Goal: Task Accomplishment & Management: Manage account settings

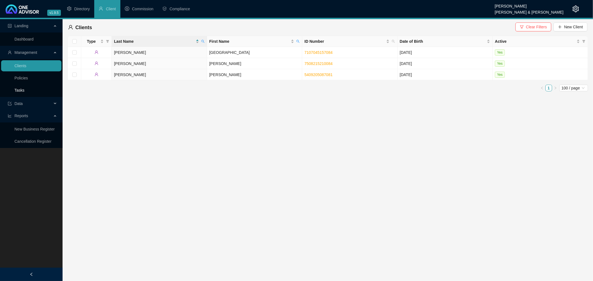
click at [21, 89] on link "Tasks" at bounding box center [19, 90] width 10 height 4
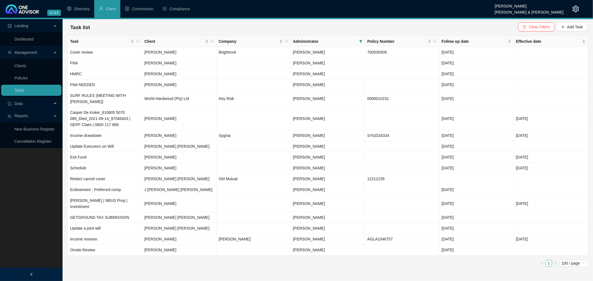
click at [30, 271] on div at bounding box center [31, 274] width 63 height 13
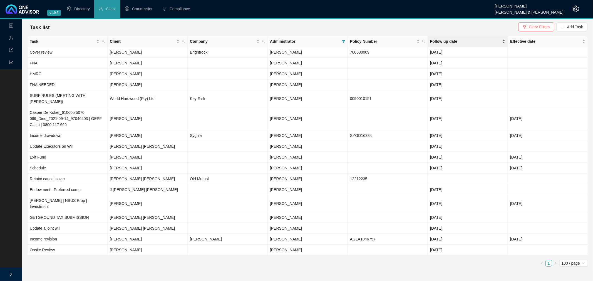
click at [483, 40] on span "Follow up date" at bounding box center [465, 41] width 71 height 6
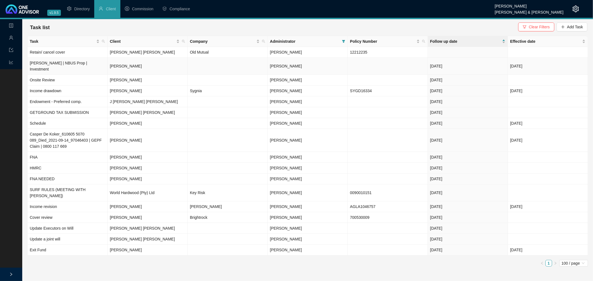
click at [469, 65] on td "[DATE]" at bounding box center [468, 66] width 80 height 17
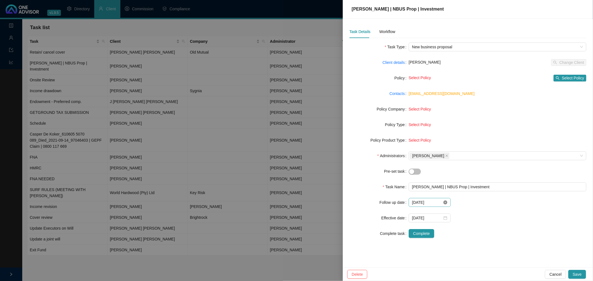
click at [446, 202] on icon "close-circle" at bounding box center [446, 203] width 4 height 4
click at [435, 202] on input at bounding box center [427, 203] width 30 height 6
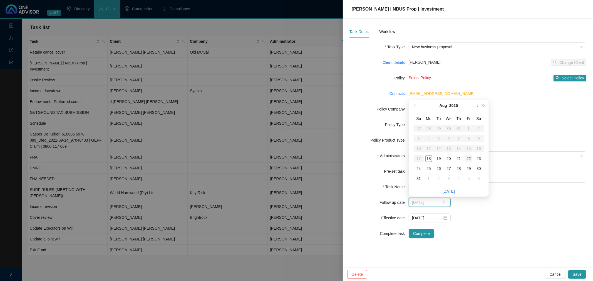
type input "[DATE]"
click at [469, 159] on div "22" at bounding box center [468, 158] width 7 height 7
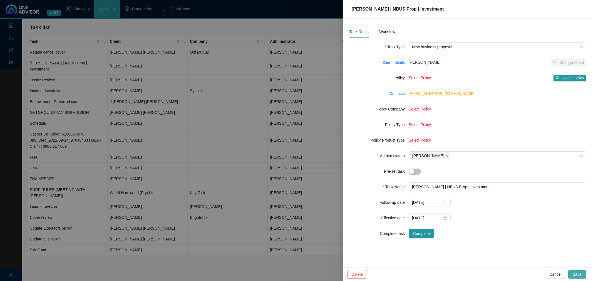
click at [577, 273] on span "Save" at bounding box center [577, 275] width 9 height 6
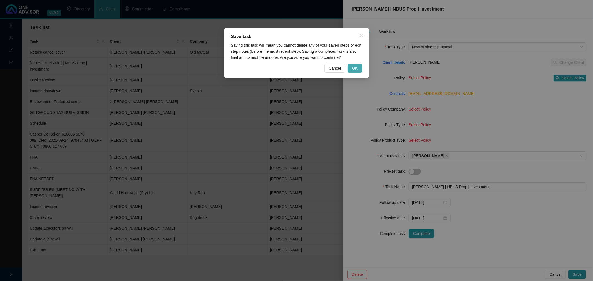
click at [355, 65] on span "OK" at bounding box center [355, 68] width 6 height 6
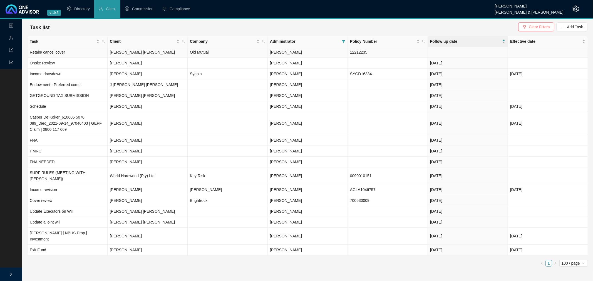
click at [444, 51] on td at bounding box center [468, 52] width 80 height 11
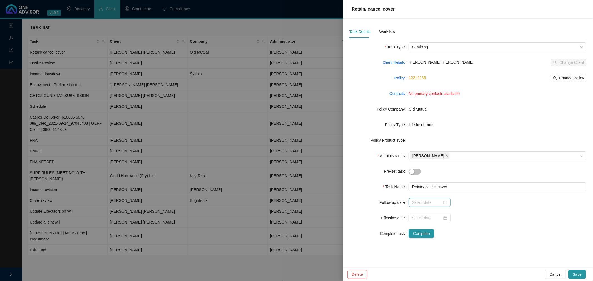
click at [445, 202] on div at bounding box center [429, 203] width 35 height 6
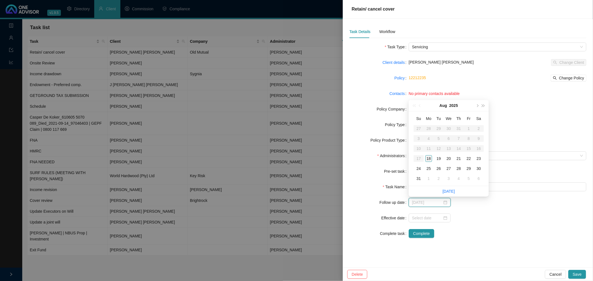
type input "[DATE]"
click at [427, 157] on div "18" at bounding box center [428, 158] width 7 height 7
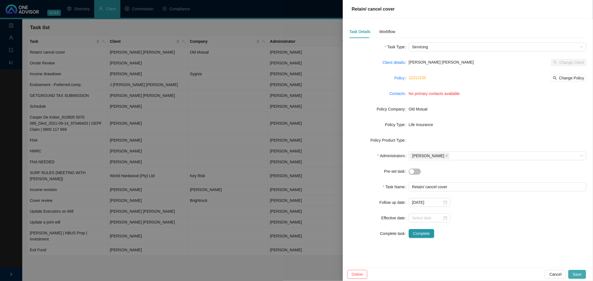
click at [579, 274] on span "Save" at bounding box center [577, 275] width 9 height 6
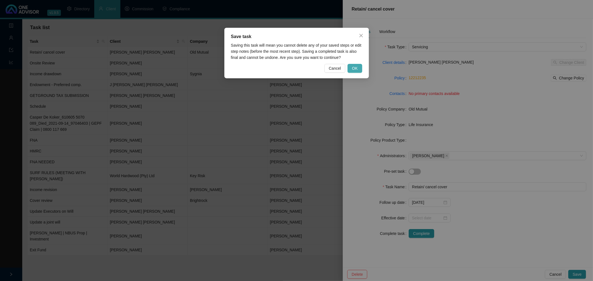
click at [351, 67] on button "OK" at bounding box center [355, 68] width 14 height 9
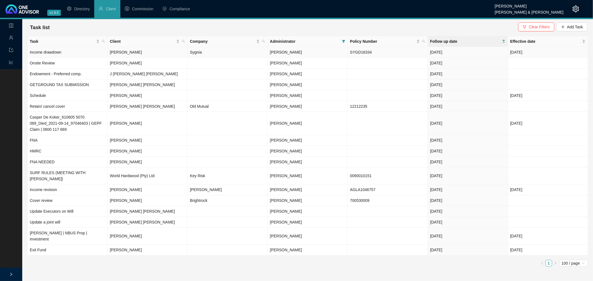
click at [457, 52] on td "[DATE]" at bounding box center [468, 52] width 80 height 11
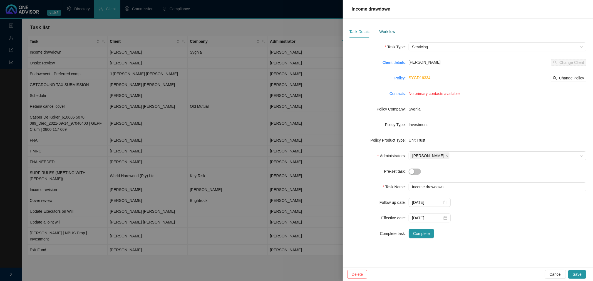
click at [387, 31] on div "Workflow" at bounding box center [387, 32] width 16 height 6
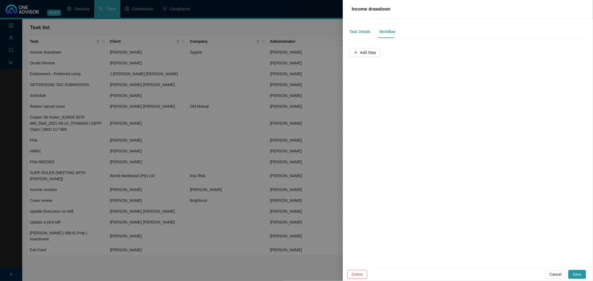
click at [358, 31] on div "Task Details" at bounding box center [360, 32] width 21 height 6
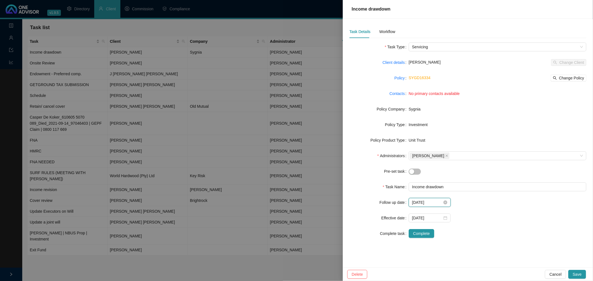
click at [433, 201] on input "[DATE]" at bounding box center [427, 203] width 30 height 6
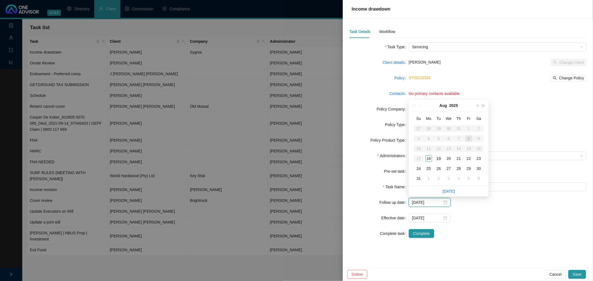
type input "[DATE]"
click at [438, 159] on div "19" at bounding box center [438, 158] width 7 height 7
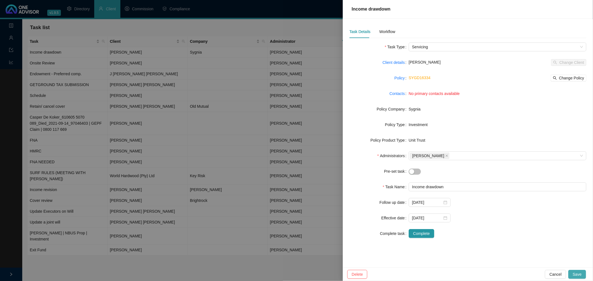
click at [579, 274] on span "Save" at bounding box center [577, 275] width 9 height 6
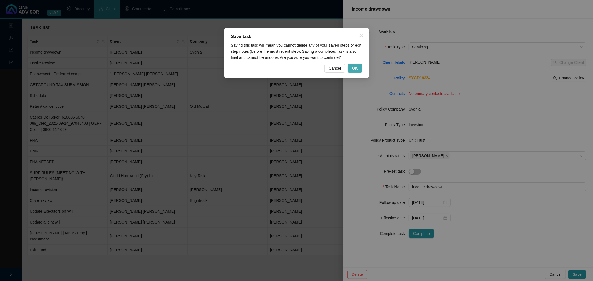
click at [353, 67] on span "OK" at bounding box center [355, 68] width 6 height 6
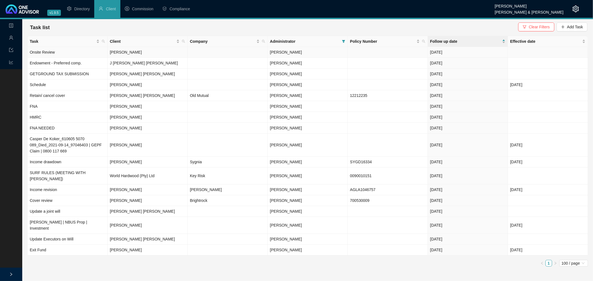
click at [465, 51] on td "[DATE]" at bounding box center [468, 52] width 80 height 11
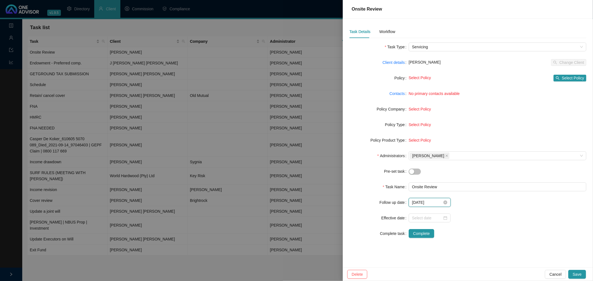
click at [439, 202] on input "[DATE]" at bounding box center [427, 203] width 30 height 6
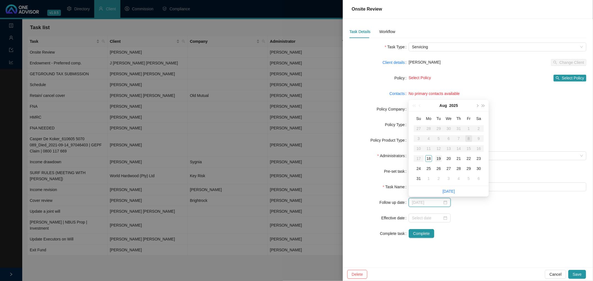
type input "[DATE]"
click at [441, 160] on div "19" at bounding box center [438, 158] width 7 height 7
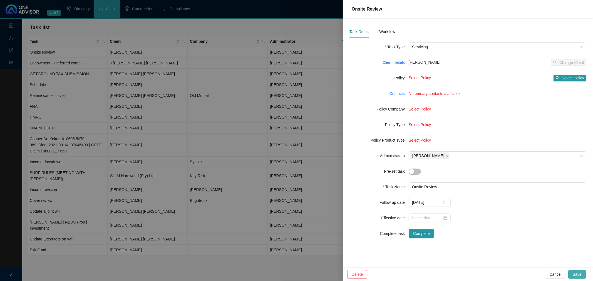
click at [581, 273] on span "Save" at bounding box center [577, 275] width 9 height 6
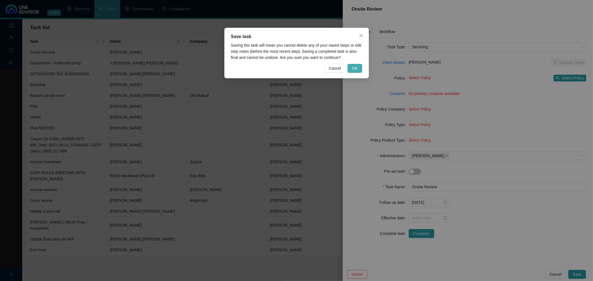
click at [355, 65] on span "OK" at bounding box center [355, 68] width 6 height 6
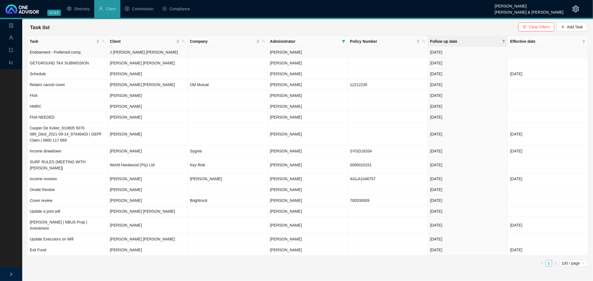
click at [473, 53] on td "[DATE]" at bounding box center [468, 52] width 80 height 11
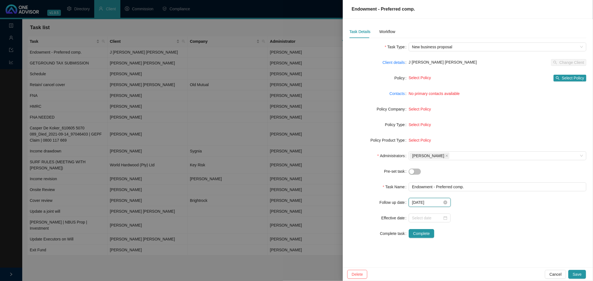
click at [437, 203] on input "[DATE]" at bounding box center [427, 203] width 30 height 6
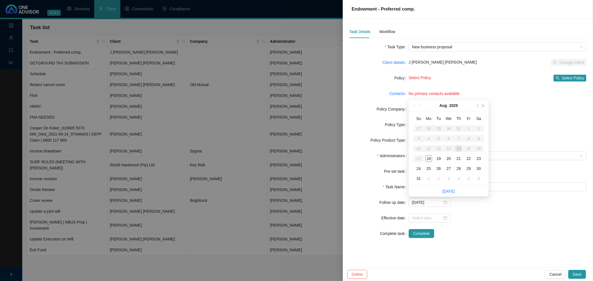
click at [444, 189] on li "[DATE]" at bounding box center [449, 191] width 12 height 11
click at [448, 190] on link "[DATE]" at bounding box center [449, 191] width 12 height 4
type input "[DATE]"
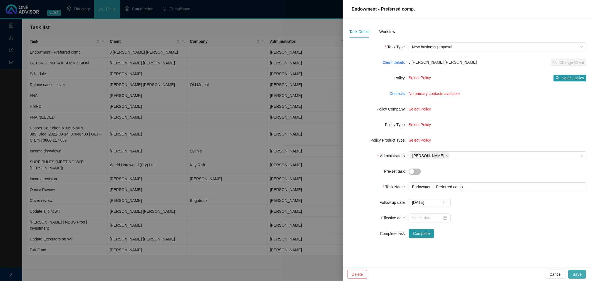
click at [580, 274] on span "Save" at bounding box center [577, 275] width 9 height 6
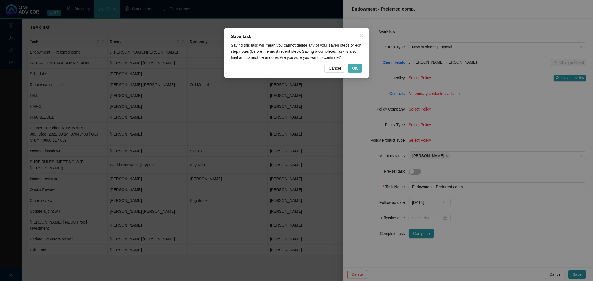
click at [357, 68] on span "OK" at bounding box center [355, 68] width 6 height 6
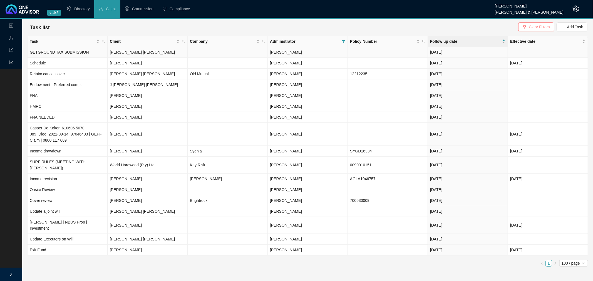
click at [479, 53] on td "[DATE]" at bounding box center [468, 52] width 80 height 11
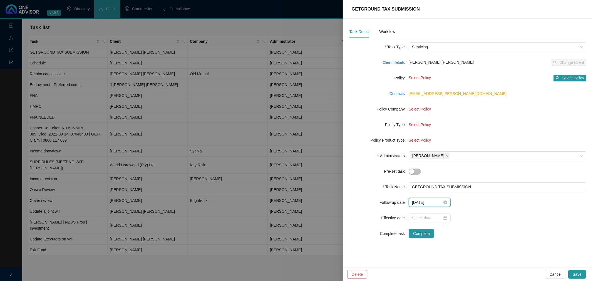
click at [439, 204] on input "[DATE]" at bounding box center [427, 203] width 30 height 6
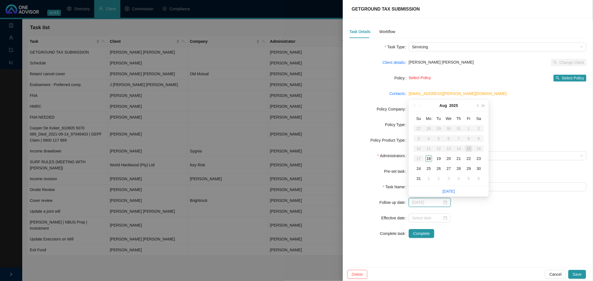
type input "[DATE]"
click at [428, 157] on div "18" at bounding box center [428, 158] width 7 height 7
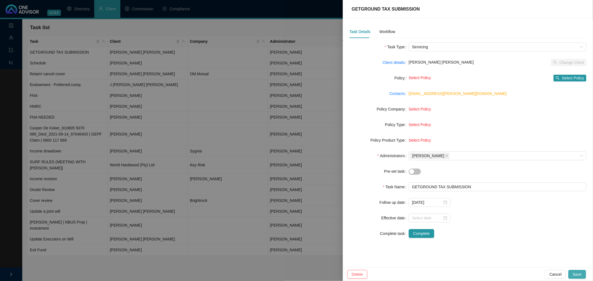
click at [579, 274] on span "Save" at bounding box center [577, 275] width 9 height 6
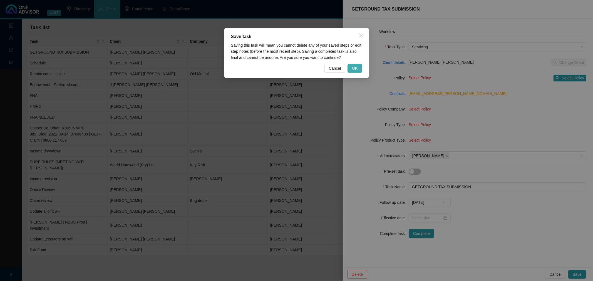
click at [352, 67] on button "OK" at bounding box center [355, 68] width 14 height 9
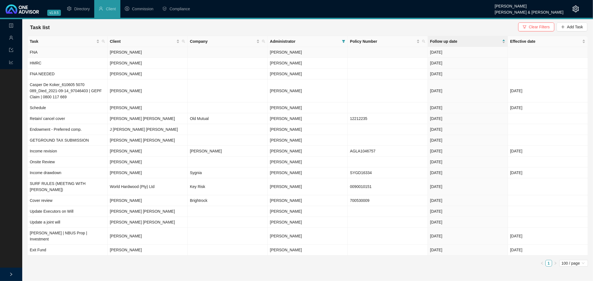
click at [470, 53] on td "[DATE]" at bounding box center [468, 52] width 80 height 11
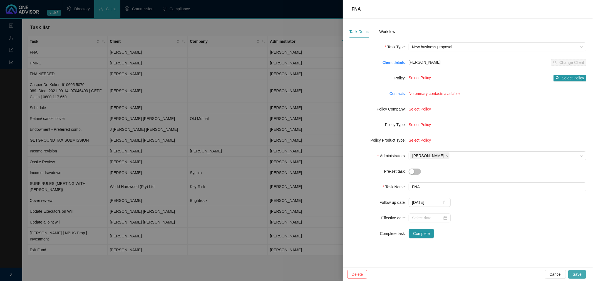
click at [575, 273] on span "Save" at bounding box center [577, 275] width 9 height 6
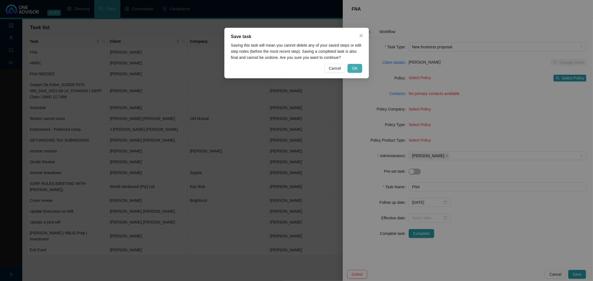
click at [360, 68] on button "OK" at bounding box center [355, 68] width 14 height 9
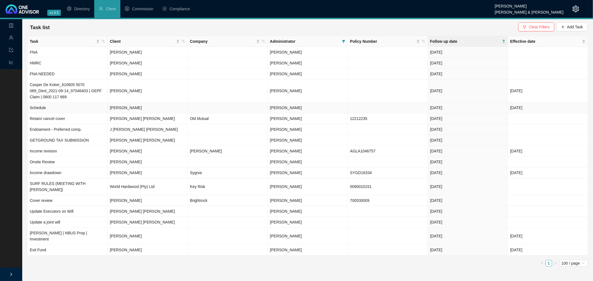
click at [475, 110] on td "[DATE]" at bounding box center [468, 108] width 80 height 11
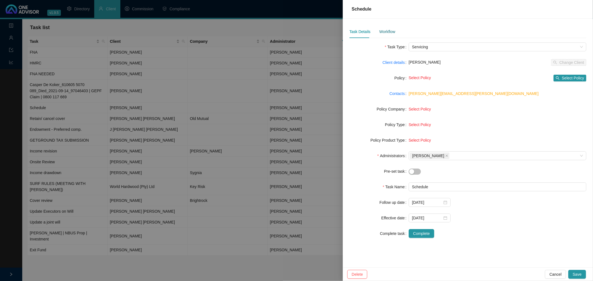
click at [387, 31] on div "Workflow" at bounding box center [387, 32] width 16 height 6
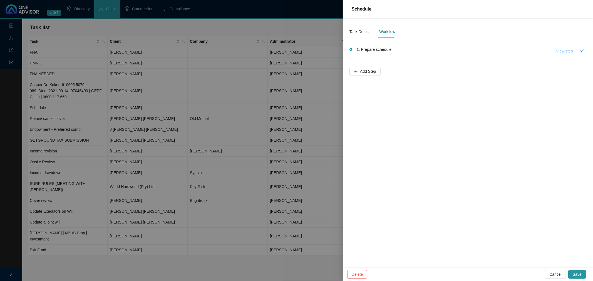
click at [560, 49] on span "View step" at bounding box center [564, 51] width 17 height 6
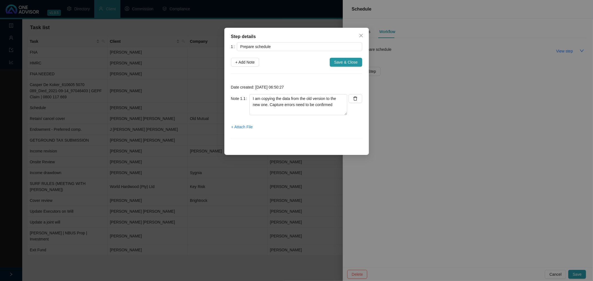
click at [507, 84] on div "Step details 1 Prepare schedule + Add Note Save & Close Date created: [DATE] 06…" at bounding box center [296, 140] width 593 height 281
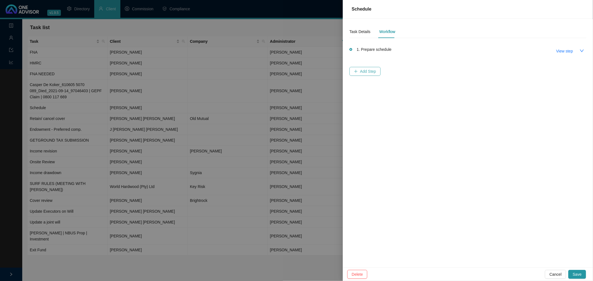
click at [360, 71] on span "Add Step" at bounding box center [368, 71] width 16 height 6
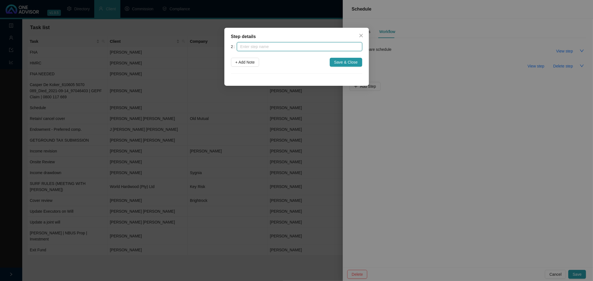
click at [274, 47] on input "text" at bounding box center [299, 46] width 125 height 9
type input "Schedule sent"
click at [239, 61] on span "+ Add Note" at bounding box center [245, 62] width 19 height 6
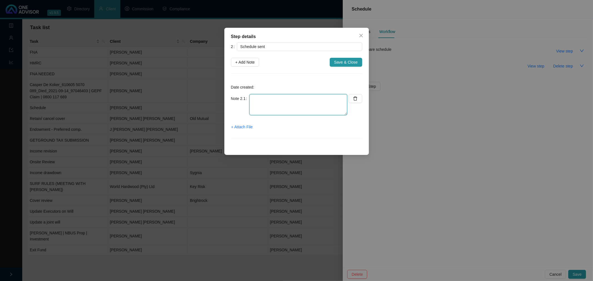
click at [264, 99] on textarea at bounding box center [298, 104] width 98 height 21
type textarea "Emailed to Ant this morning. Requested a meeting to review [DATE]."
click at [241, 127] on span "+ Attach File" at bounding box center [241, 127] width 21 height 6
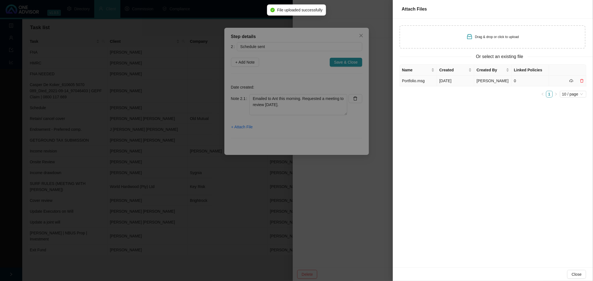
click at [436, 80] on td "Portfolio.msg" at bounding box center [418, 81] width 37 height 11
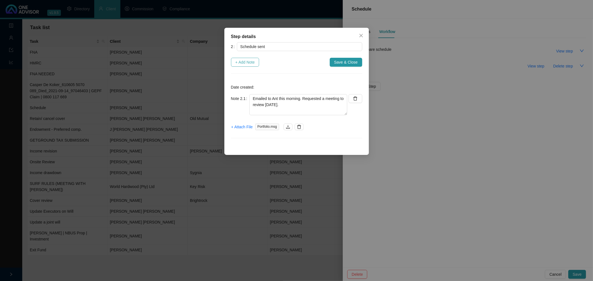
click at [246, 61] on span "+ Add Note" at bounding box center [245, 62] width 19 height 6
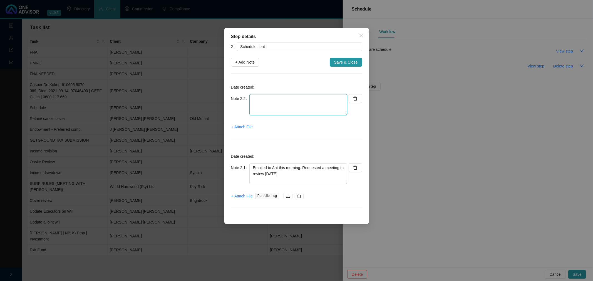
click at [261, 101] on textarea at bounding box center [298, 104] width 98 height 21
click at [333, 98] on textarea "Need data from [PERSON_NAME] re sect 14 transfers" at bounding box center [298, 104] width 98 height 21
type textarea "Need data from [PERSON_NAME] re sect 14 transfers | Need data from [PERSON_NAME…"
click at [346, 62] on span "Save & Close" at bounding box center [346, 62] width 24 height 6
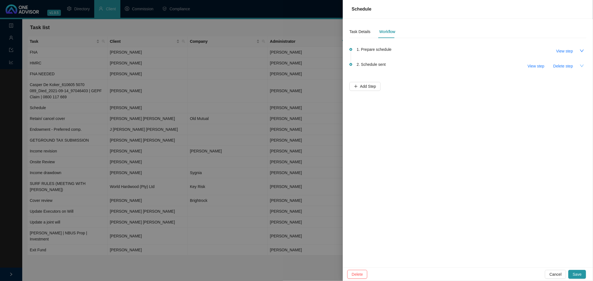
click at [582, 65] on icon "down" at bounding box center [582, 66] width 4 height 4
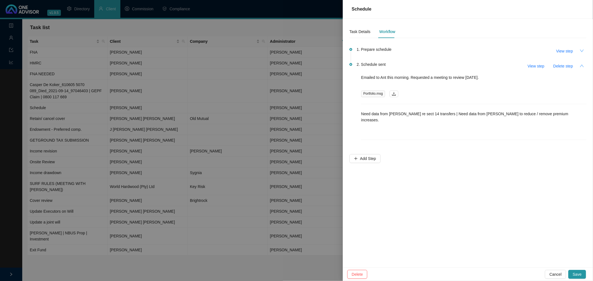
click at [581, 49] on icon "down" at bounding box center [582, 51] width 4 height 4
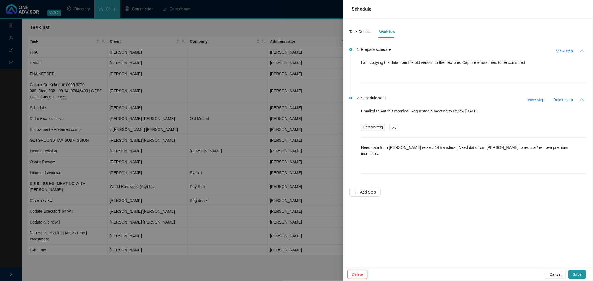
click at [581, 49] on icon "up" at bounding box center [582, 51] width 4 height 4
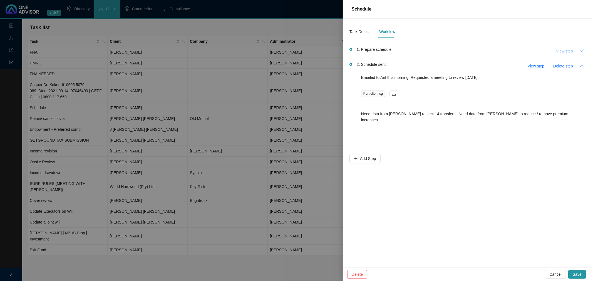
click at [569, 49] on span "View step" at bounding box center [564, 51] width 17 height 6
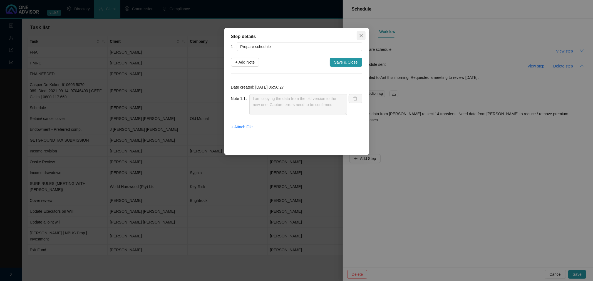
click at [359, 34] on icon "close" at bounding box center [361, 35] width 4 height 4
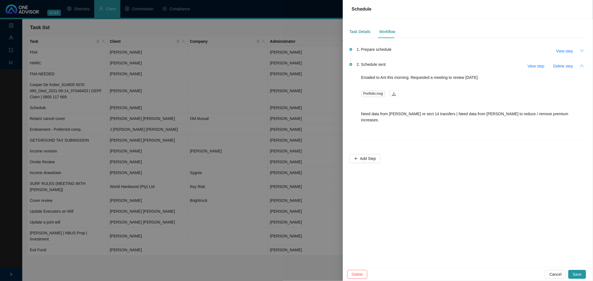
click at [361, 30] on div "Task Details" at bounding box center [360, 32] width 21 height 6
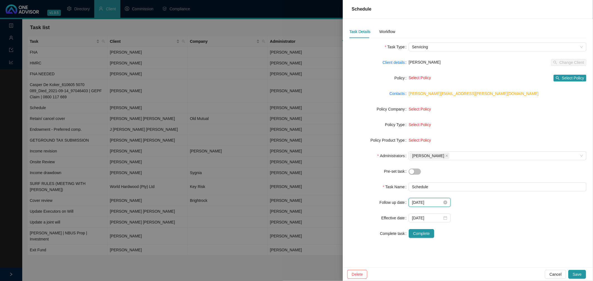
click at [438, 201] on input "[DATE]" at bounding box center [427, 203] width 30 height 6
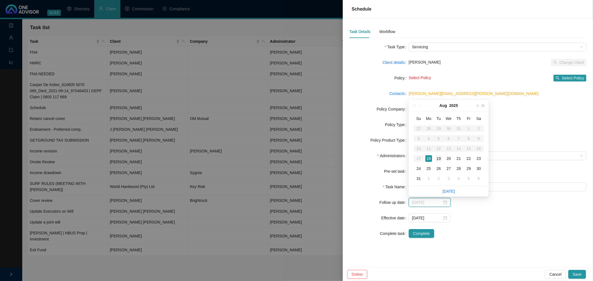
type input "[DATE]"
click at [438, 156] on div "19" at bounding box center [438, 158] width 7 height 7
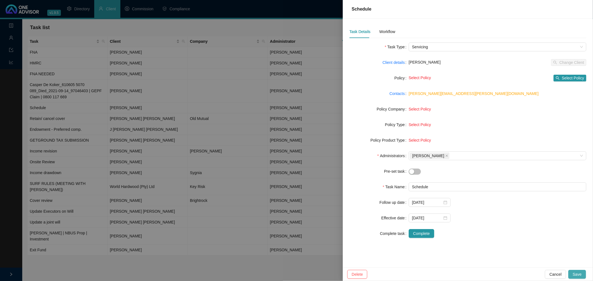
click at [578, 273] on span "Save" at bounding box center [577, 275] width 9 height 6
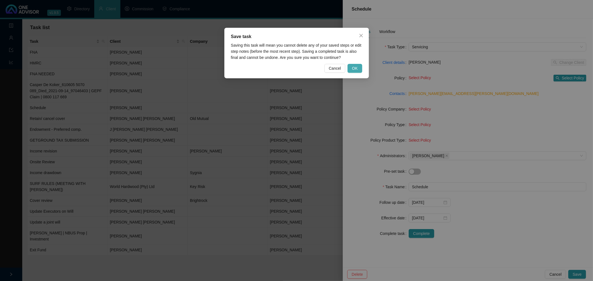
click at [355, 66] on span "OK" at bounding box center [355, 68] width 6 height 6
